Goal: Task Accomplishment & Management: Use online tool/utility

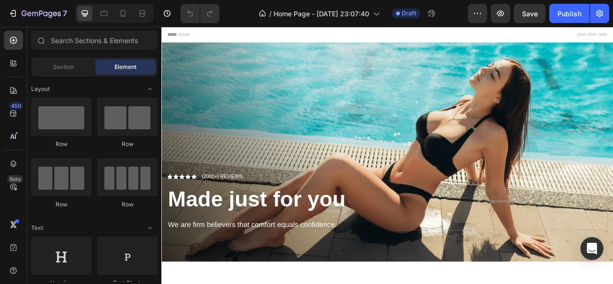
click at [239, 155] on div "Overlay" at bounding box center [448, 185] width 574 height 279
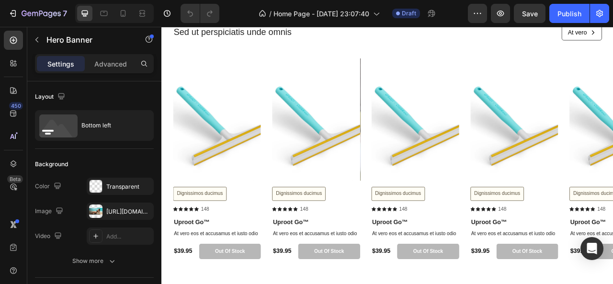
scroll to position [484, 0]
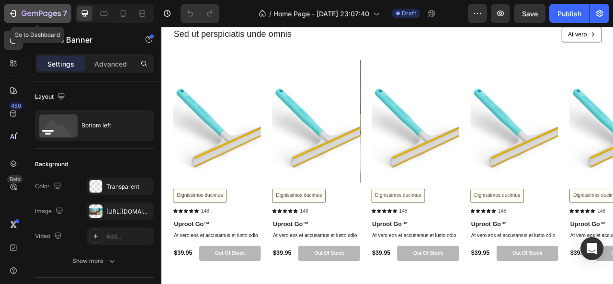
click at [17, 17] on div "7" at bounding box center [37, 13] width 59 height 11
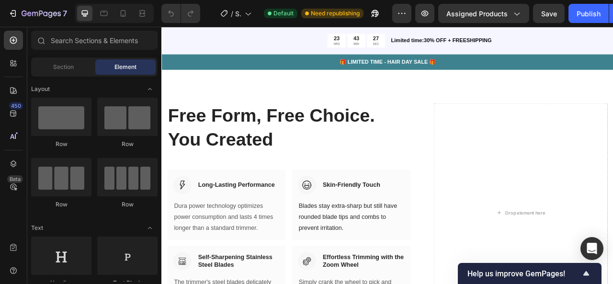
scroll to position [982, 0]
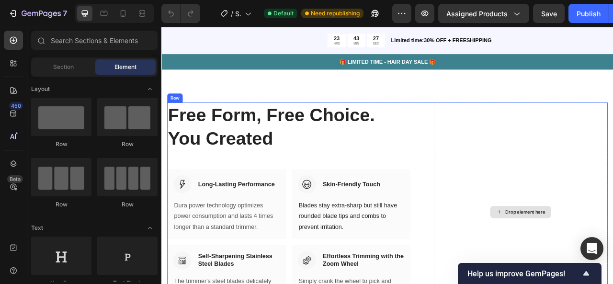
click at [567, 221] on div "Drop element here" at bounding box center [617, 262] width 221 height 279
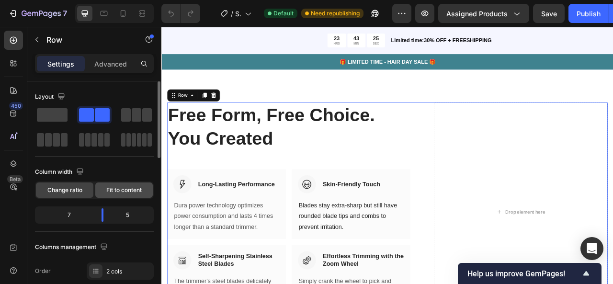
click at [122, 189] on span "Fit to content" at bounding box center [123, 190] width 35 height 9
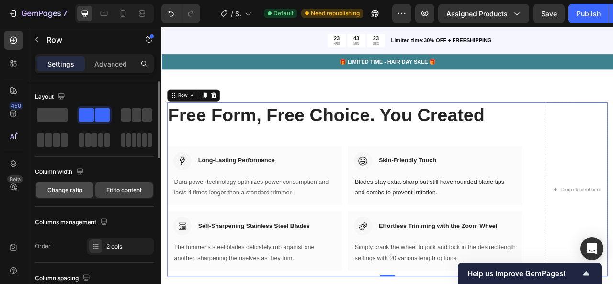
click at [75, 188] on span "Change ratio" at bounding box center [64, 190] width 35 height 9
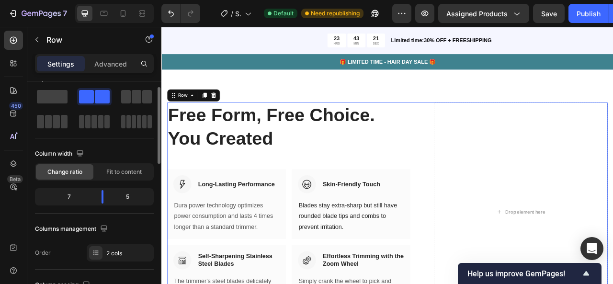
scroll to position [21, 0]
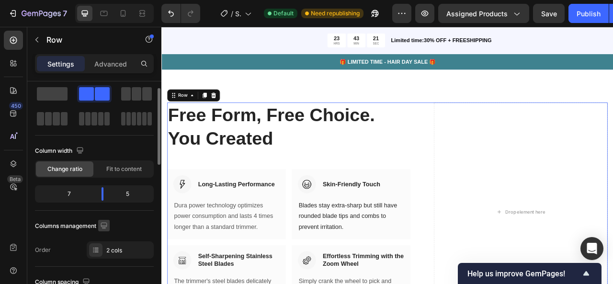
click at [105, 223] on icon "button" at bounding box center [104, 226] width 10 height 10
click at [140, 224] on div "Columns management" at bounding box center [94, 225] width 119 height 15
